Goal: Find specific page/section: Find specific page/section

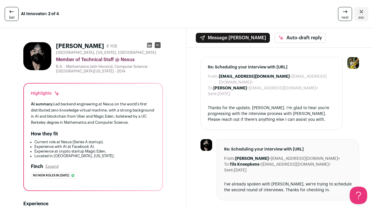
click at [362, 14] on icon "Close" at bounding box center [361, 11] width 7 height 7
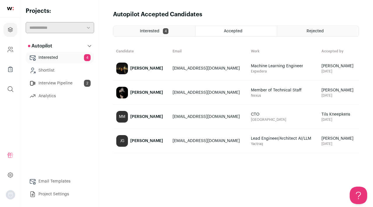
click at [138, 93] on div "[PERSON_NAME]" at bounding box center [146, 93] width 33 height 6
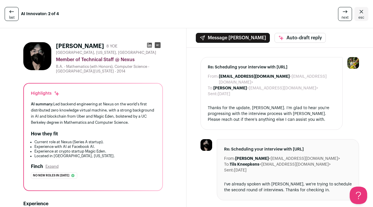
click at [364, 11] on icon "Close" at bounding box center [361, 11] width 7 height 7
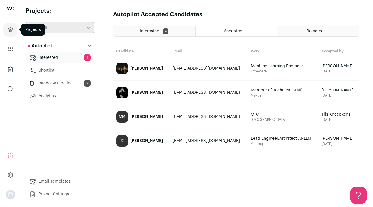
click at [10, 35] on link "Projects" at bounding box center [10, 30] width 14 height 14
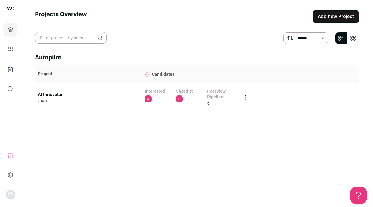
click at [9, 12] on link at bounding box center [10, 8] width 21 height 17
